Goal: Complete application form

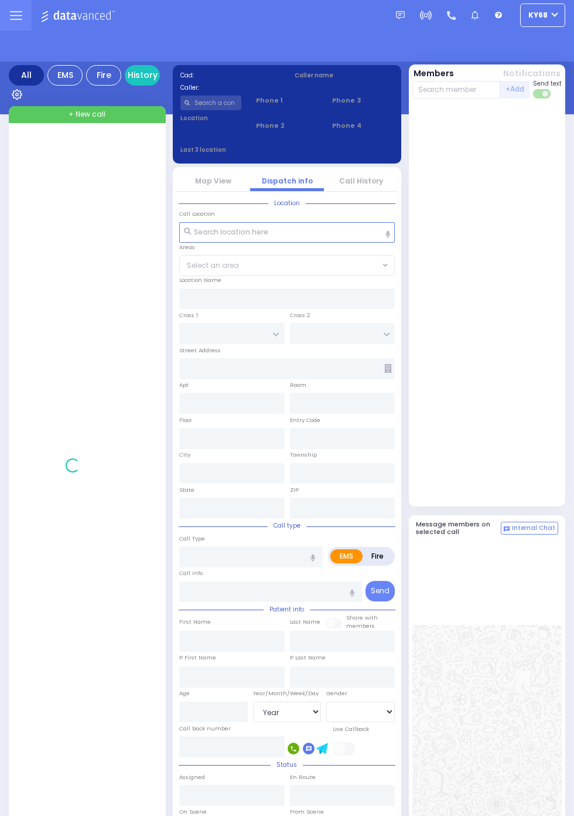
select select "Year"
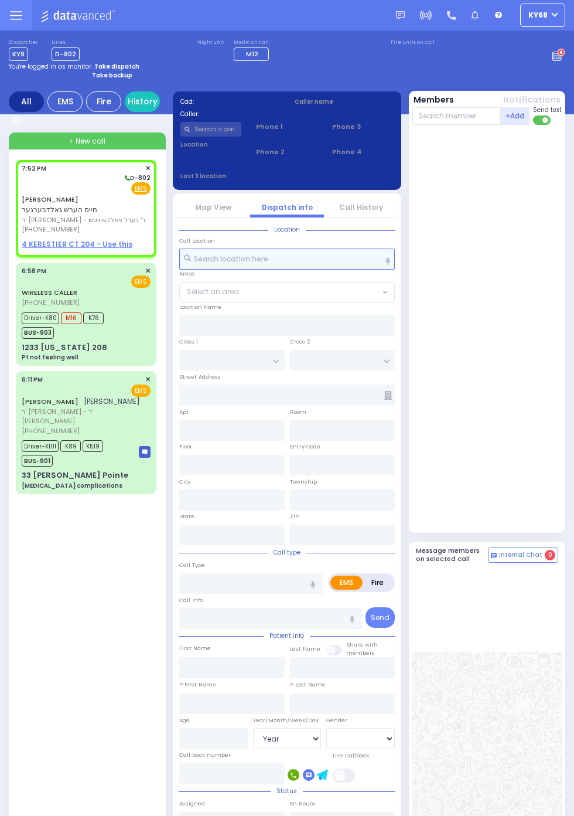
select select
radio input "true"
type input "CHAIM HERSH"
type input "GOLDBERGER"
select select
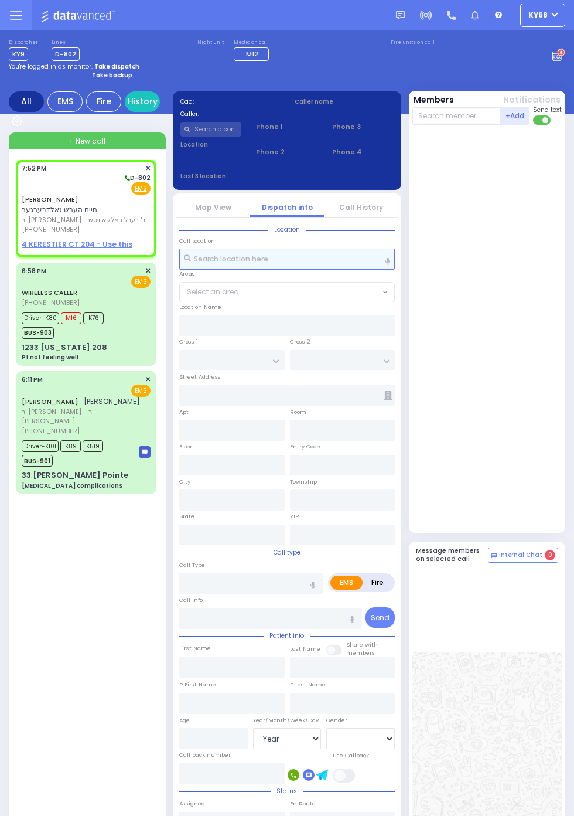
type input "19:52"
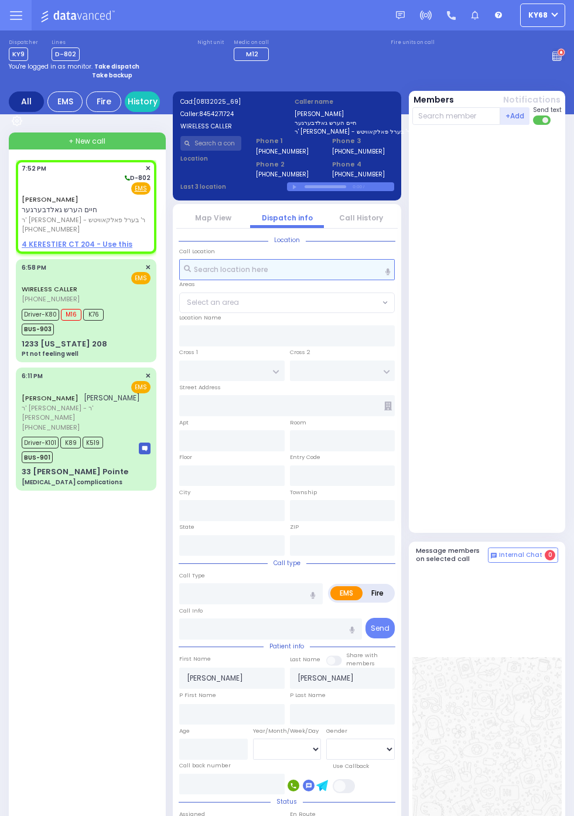
select select
radio input "true"
select select
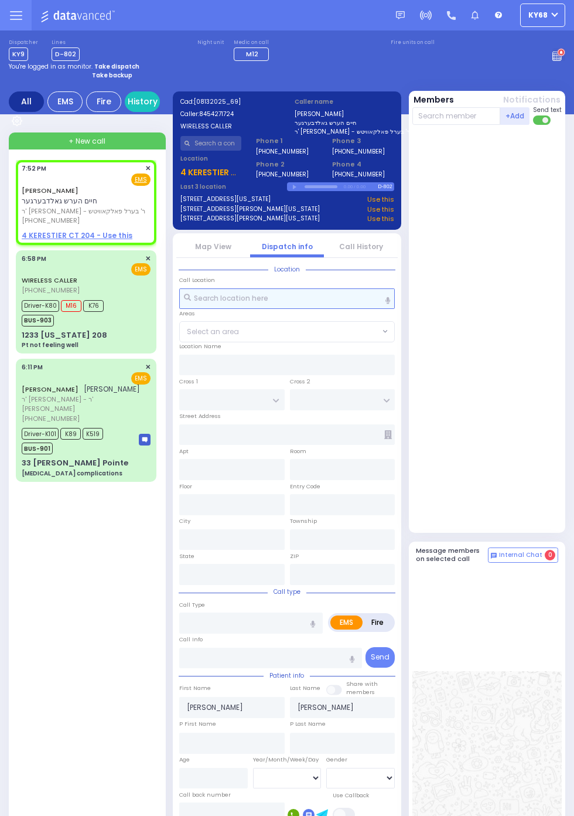
select select
radio input "true"
select select
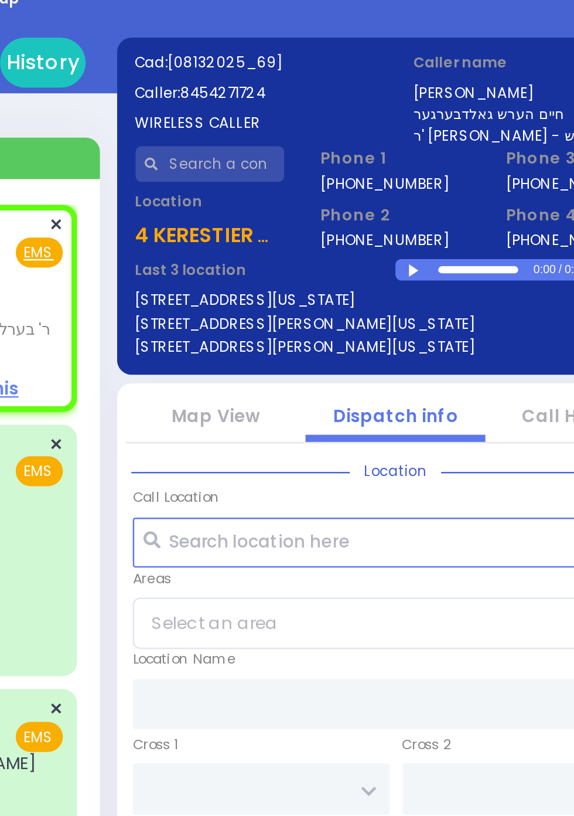
click at [294, 189] on div at bounding box center [296, 187] width 6 height 5
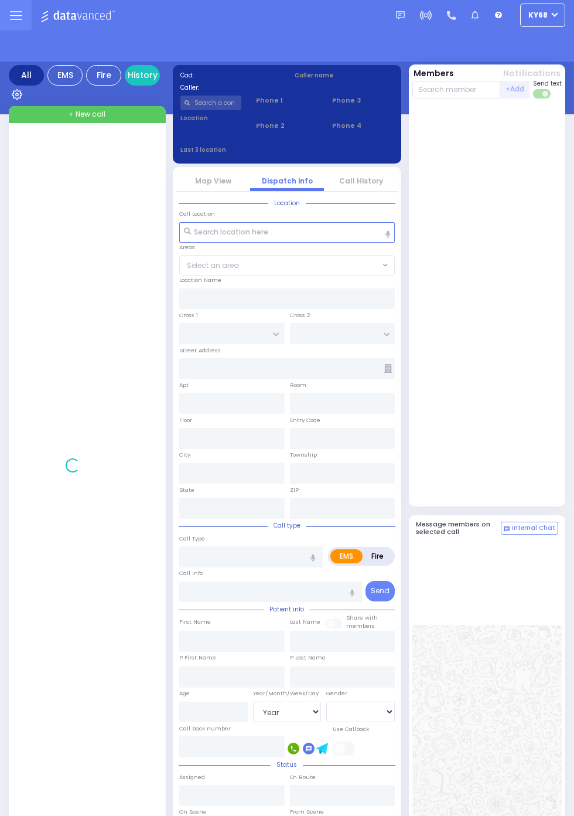
select select "Year"
